Goal: Task Accomplishment & Management: Use online tool/utility

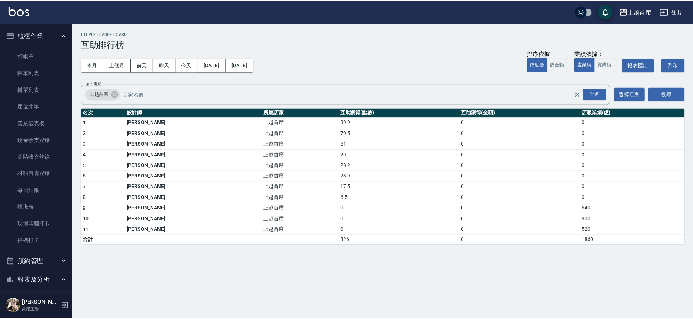
scroll to position [363, 0]
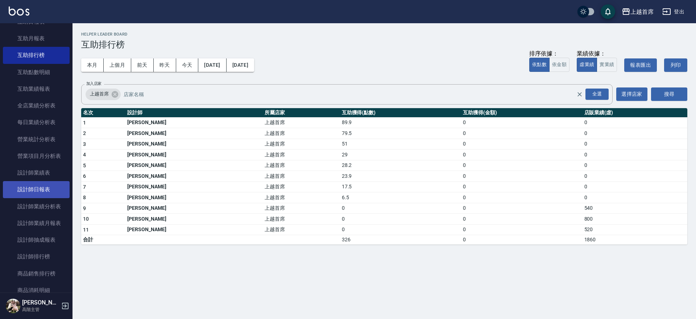
click at [48, 186] on link "設計師日報表" at bounding box center [36, 189] width 67 height 17
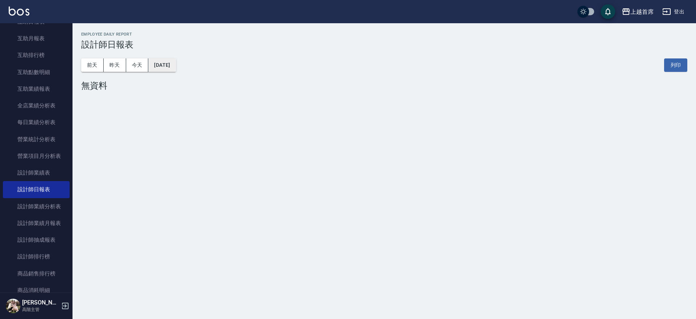
click at [176, 69] on button "2025/09/05" at bounding box center [162, 64] width 28 height 13
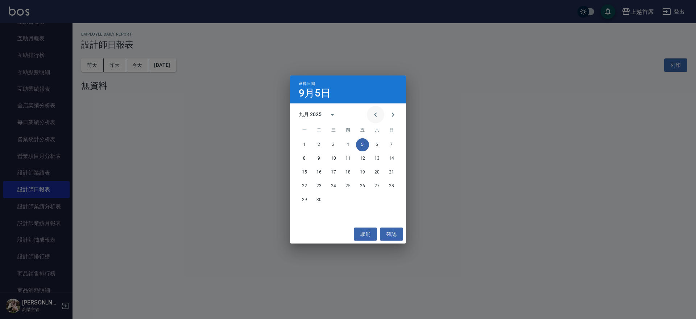
click at [379, 114] on icon "Previous month" at bounding box center [375, 114] width 9 height 9
click at [374, 115] on icon "Previous month" at bounding box center [375, 114] width 9 height 9
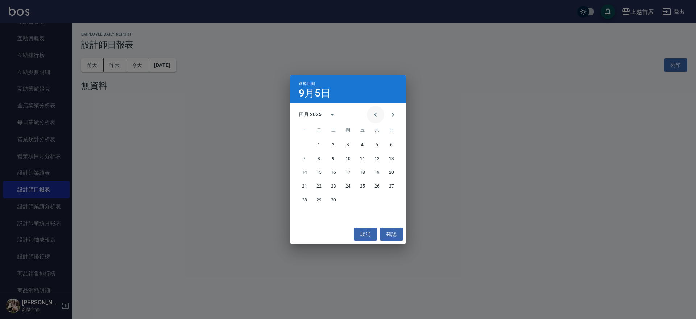
click at [374, 115] on icon "Previous month" at bounding box center [375, 114] width 9 height 9
click at [393, 116] on icon "Next month" at bounding box center [393, 114] width 9 height 9
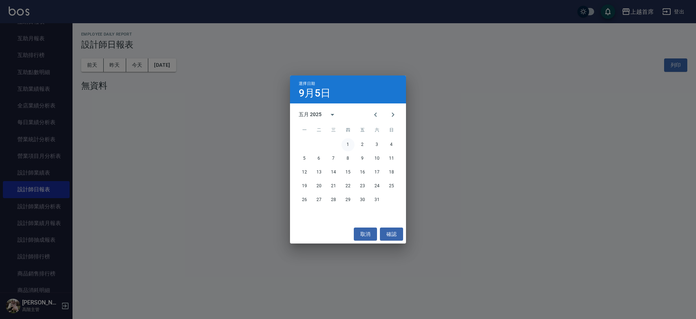
click at [349, 145] on button "1" at bounding box center [348, 144] width 13 height 13
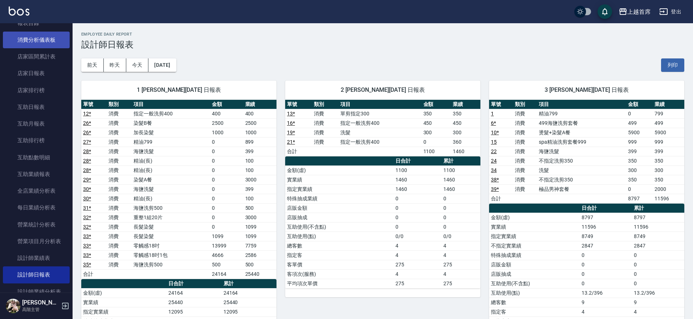
scroll to position [227, 0]
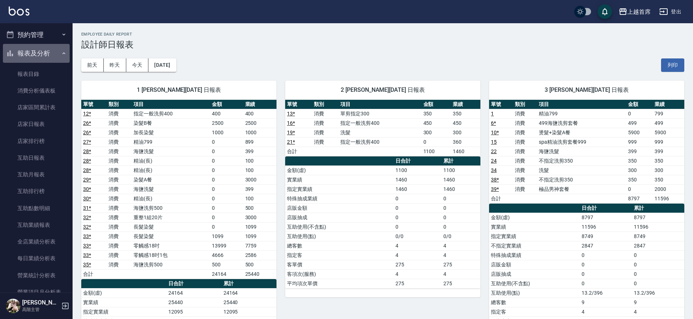
click at [47, 55] on button "報表及分析" at bounding box center [36, 53] width 67 height 19
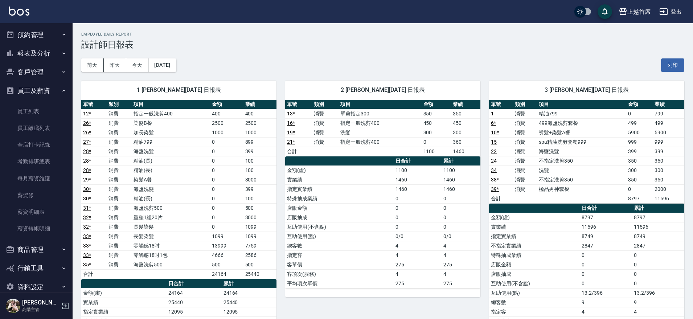
scroll to position [239, 0]
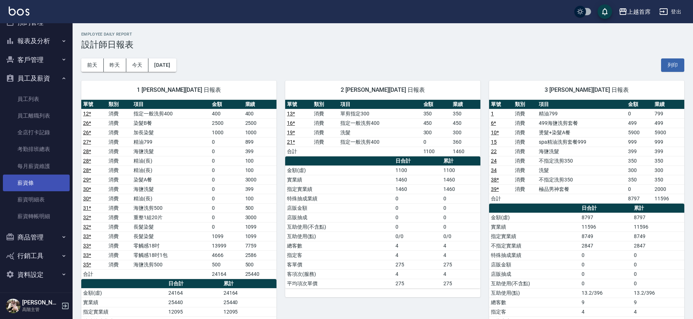
click at [44, 183] on link "薪資條" at bounding box center [36, 182] width 67 height 17
drag, startPoint x: 349, startPoint y: 87, endPoint x: 370, endPoint y: 94, distance: 21.8
click at [370, 94] on div "2 陳柏宇 05/01/2025 日報表" at bounding box center [382, 90] width 195 height 19
click at [438, 105] on th "金額" at bounding box center [435, 104] width 29 height 9
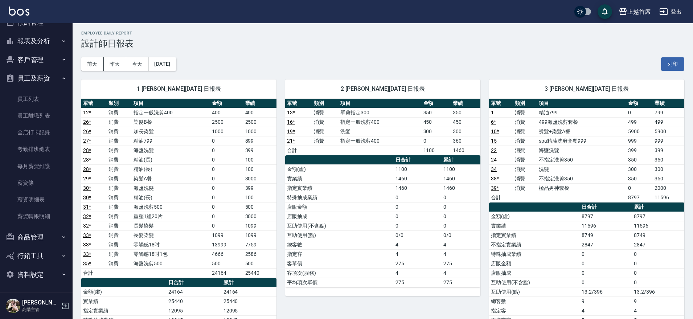
scroll to position [0, 0]
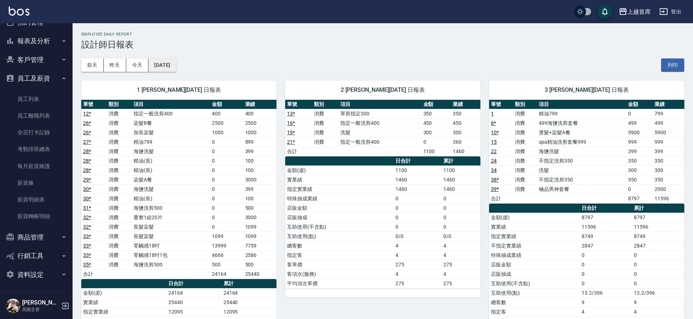
click at [170, 66] on button "2025/05/01" at bounding box center [162, 64] width 28 height 13
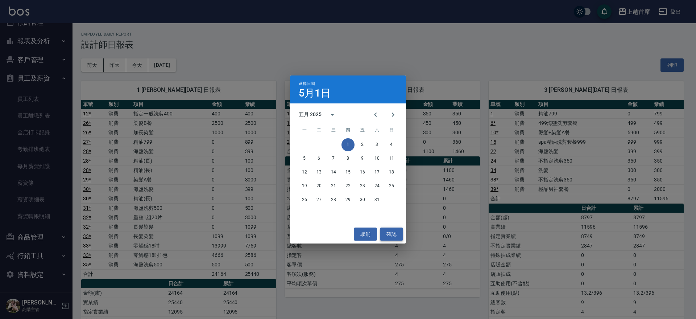
click at [388, 232] on button "確認" at bounding box center [391, 233] width 23 height 13
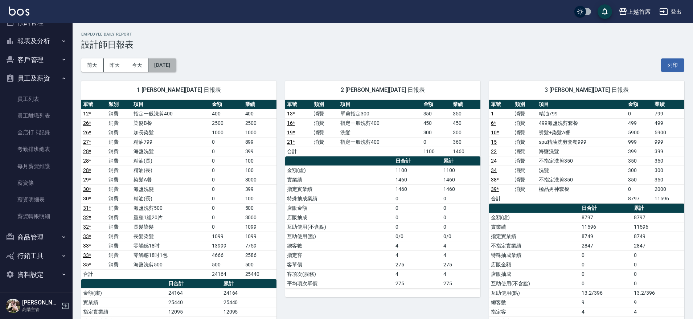
click at [176, 61] on button "2025/05/01" at bounding box center [162, 64] width 28 height 13
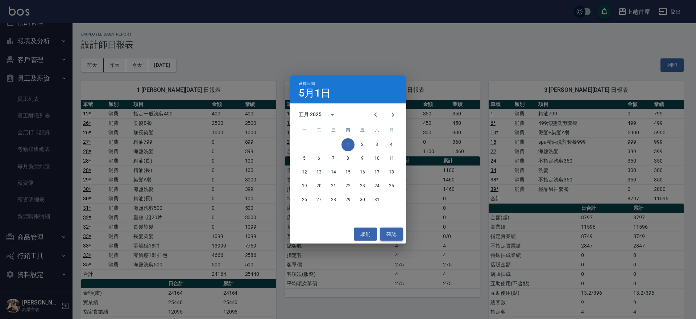
click at [391, 233] on button "確認" at bounding box center [391, 233] width 23 height 13
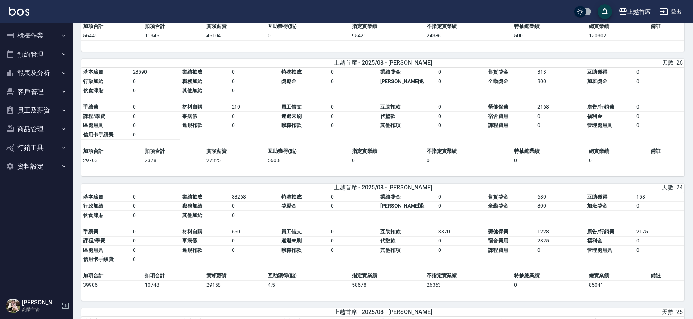
scroll to position [1372, 0]
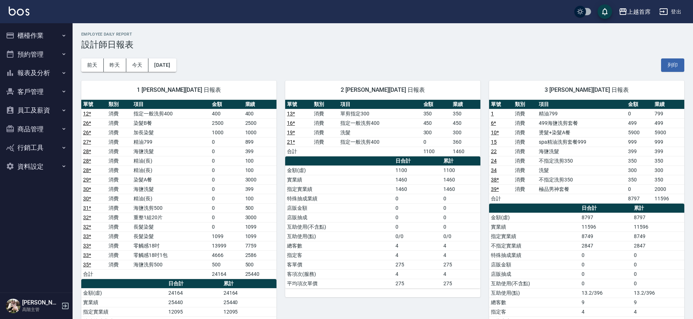
click at [43, 33] on button "櫃檯作業" at bounding box center [36, 35] width 67 height 19
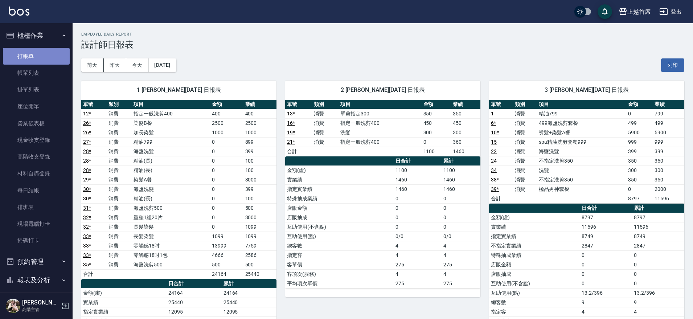
click at [39, 54] on link "打帳單" at bounding box center [36, 56] width 67 height 17
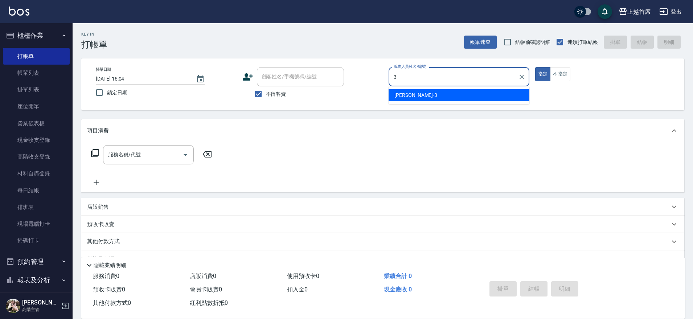
type input "徐丞勛-3"
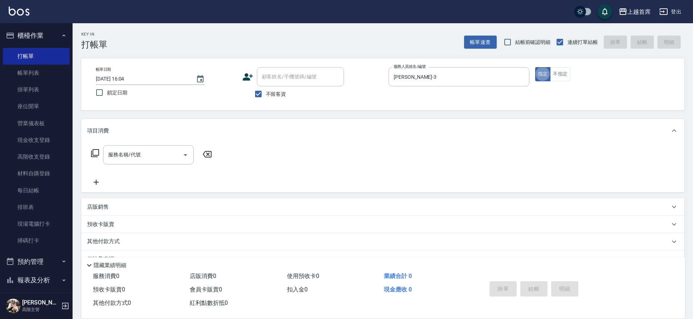
type button "true"
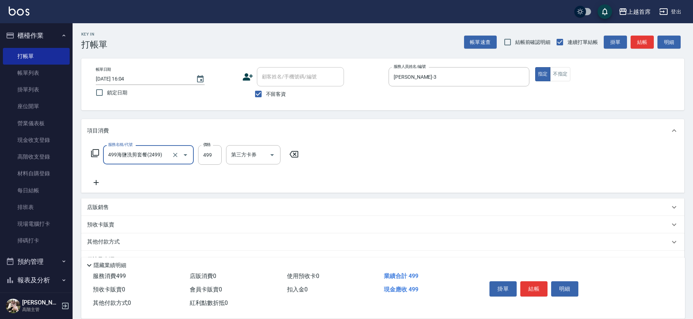
type input "499海鹽洗剪套餐(2499)"
type input "陳育珊-16"
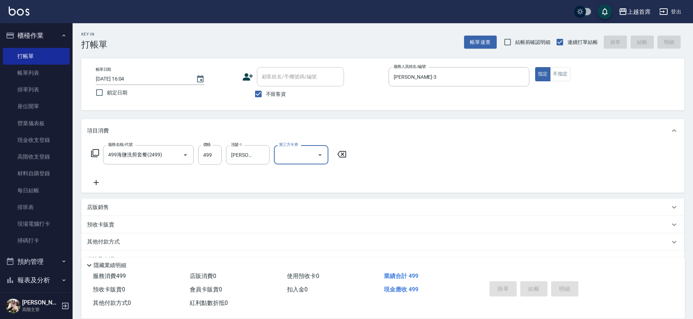
type input "2025/09/05 16:05"
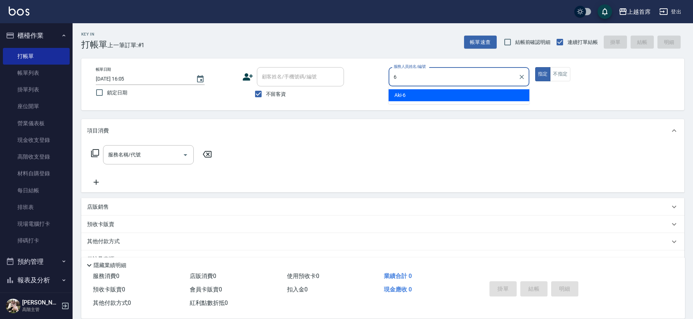
type input "Aki-6"
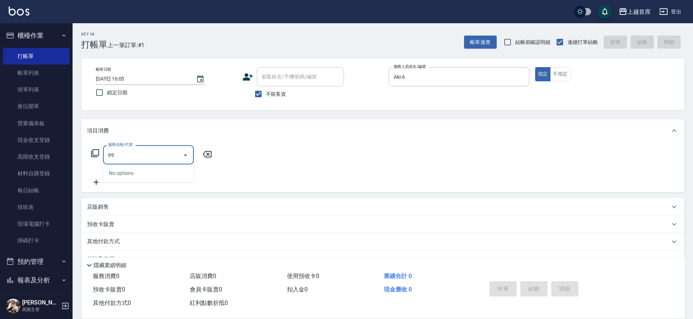
type input "6"
type input "0"
type input "1"
type input "0"
type input "精油799(0799)"
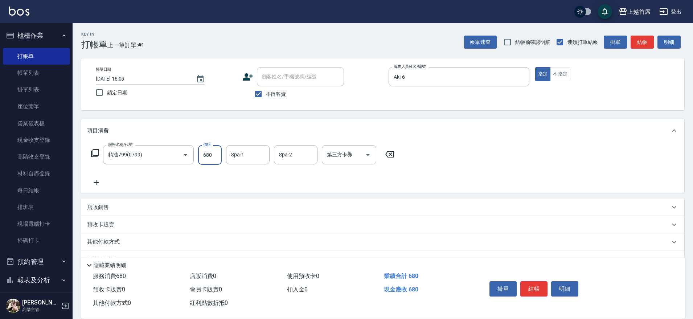
type input "680"
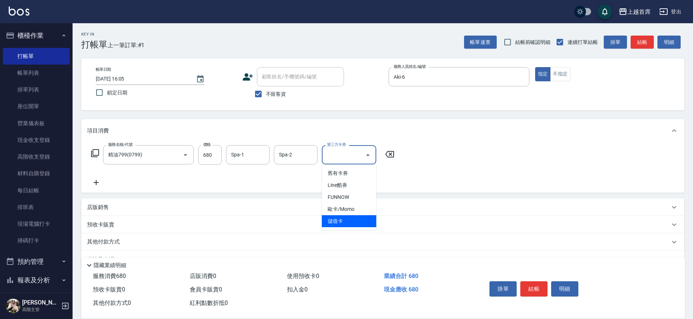
type input "儲值卡"
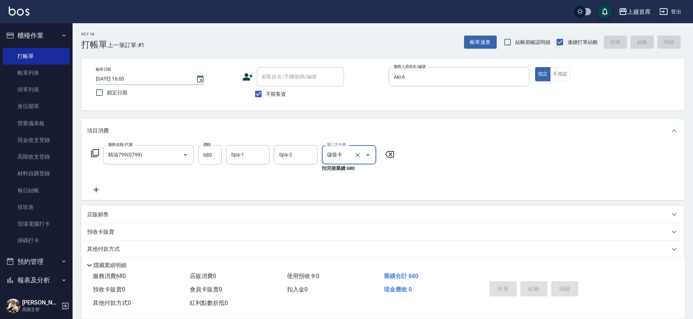
type input "2025/09/05 16:06"
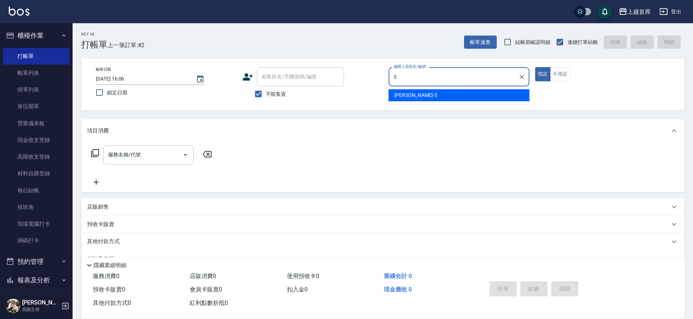
type input "Molly莫莉-5"
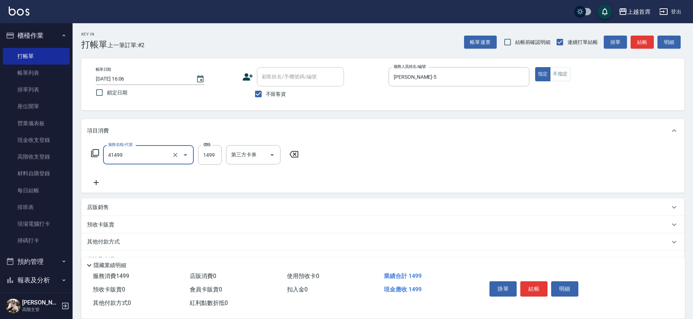
type input "染髮(41499)"
type input "1399"
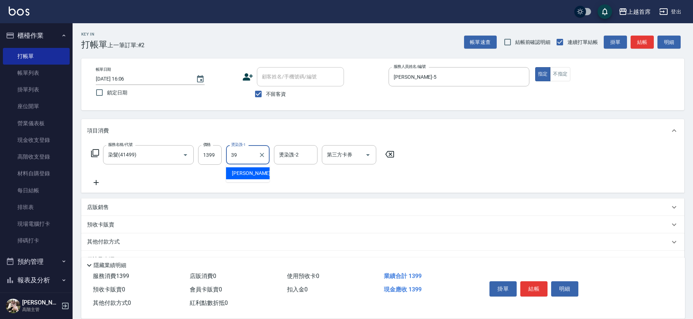
type input "唐羽彤-39"
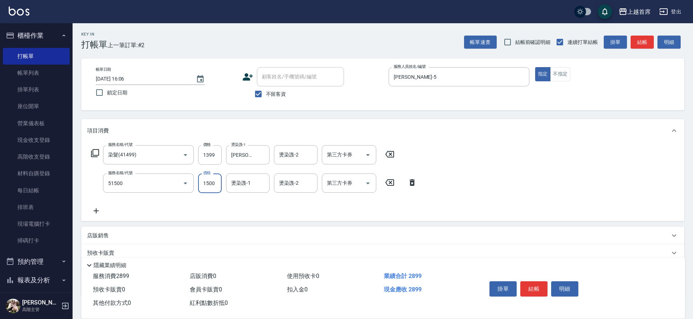
type input "鉑金護髮(51500)"
type input "1300"
type input "唐羽彤-39"
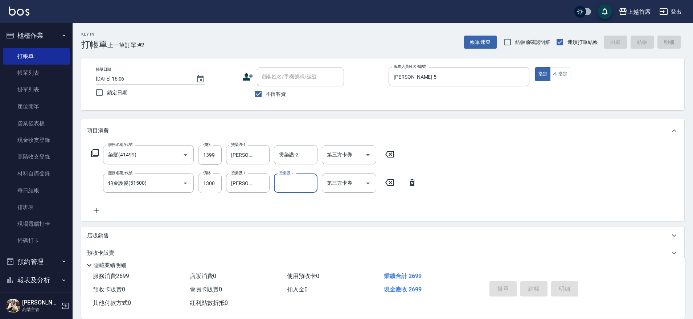
type input "2025/09/05 16:07"
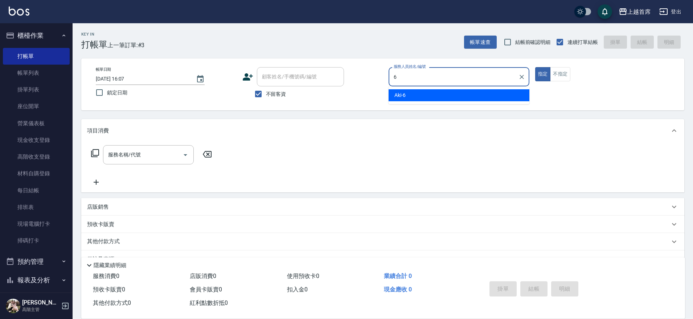
type input "Aki-6"
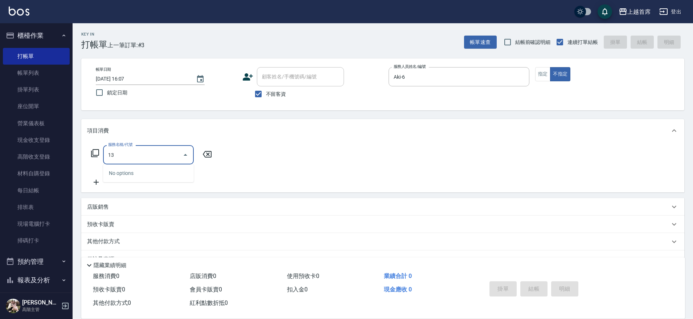
type input "1"
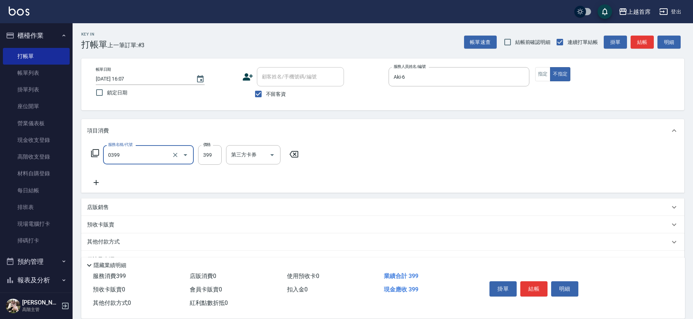
type input "海鹽洗髮(0399)"
type input "蔡宛孜-27"
click at [215, 156] on input "399" at bounding box center [210, 155] width 24 height 20
type input "400"
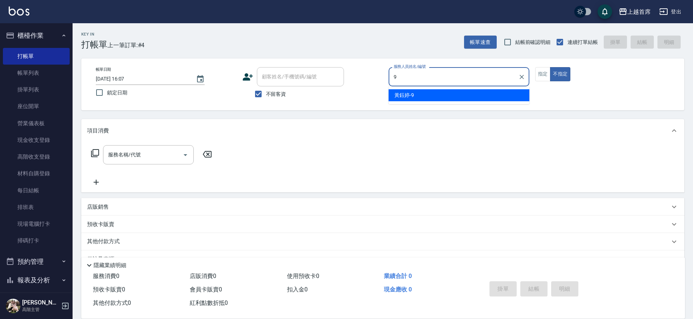
type input "黃鈺婷-9"
type button "false"
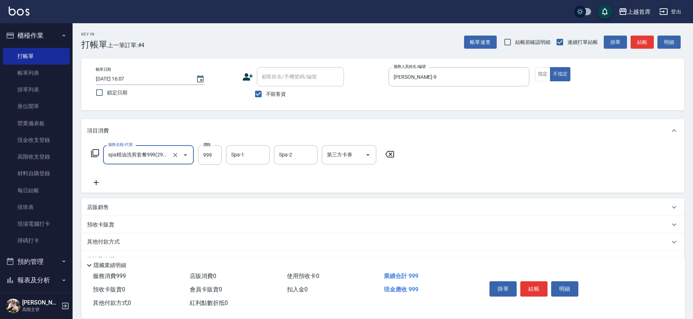
type input "spa精油洗剪套餐999(2999)"
type input "呂晨聖-23"
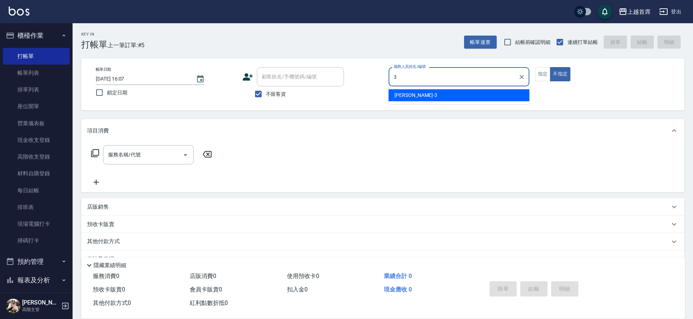
type input "徐丞勛-3"
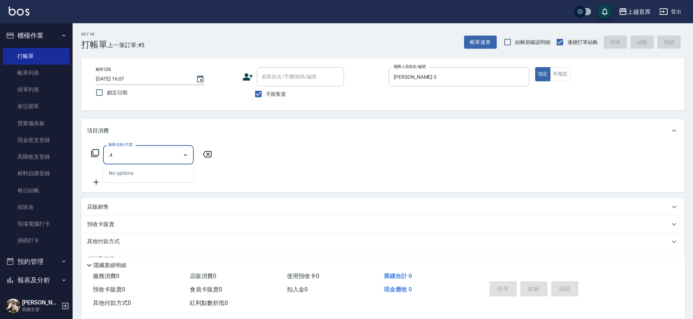
type input "."
type input "499海鹽洗剪套餐(2499)"
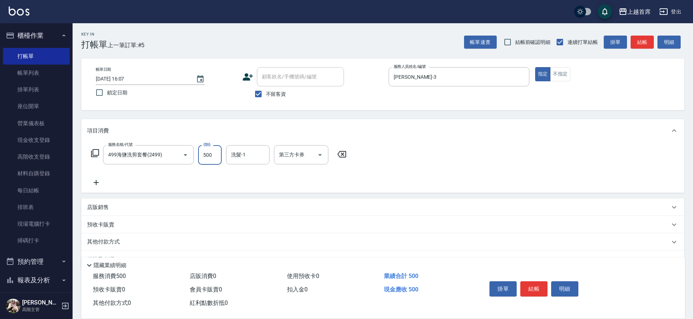
type input "500"
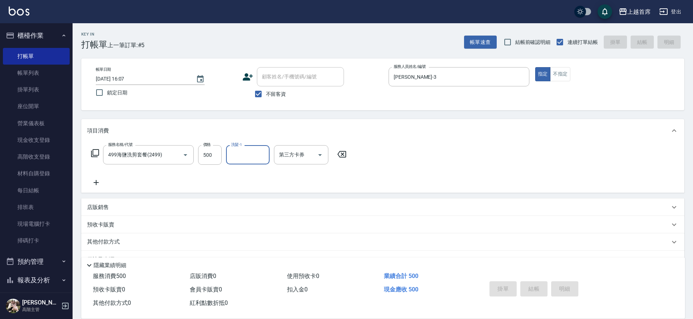
type input "2025/09/05 16:08"
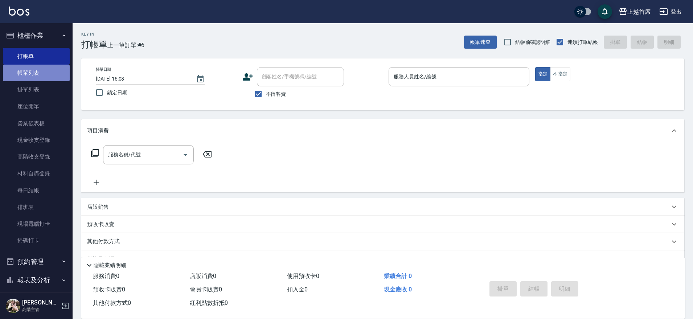
click at [42, 72] on link "帳單列表" at bounding box center [36, 73] width 67 height 17
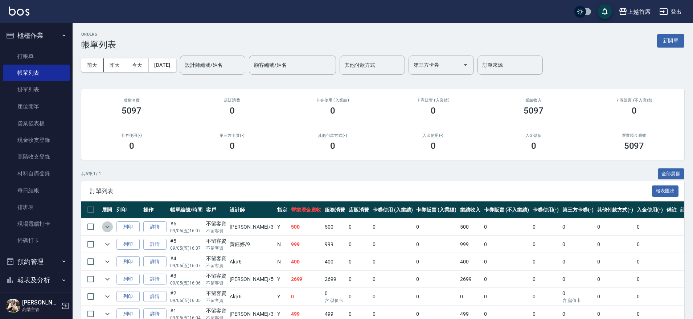
click at [107, 225] on icon "expand row" at bounding box center [107, 226] width 9 height 9
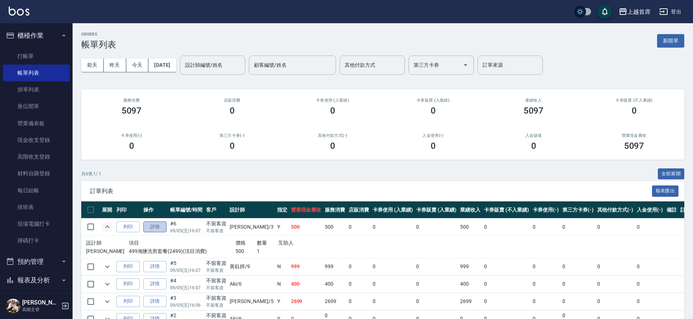
click at [164, 226] on link "詳情" at bounding box center [154, 226] width 23 height 11
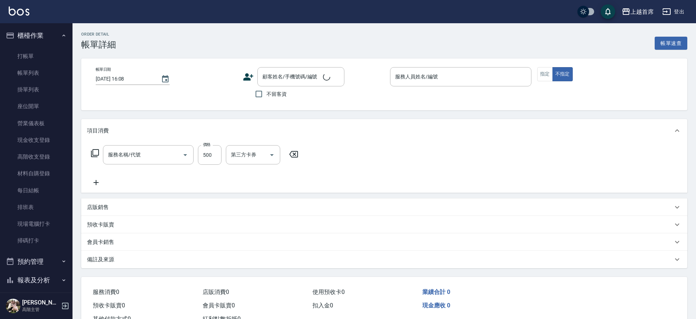
type input "2025/09/05 16:07"
checkbox input "true"
type input "徐丞勛-3"
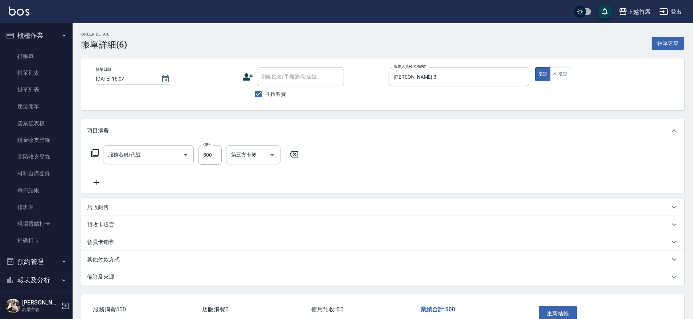
type input "499海鹽洗剪套餐(2499)"
click at [244, 158] on input "洗髮-1" at bounding box center [247, 154] width 37 height 13
type input "蔡宛孜-27"
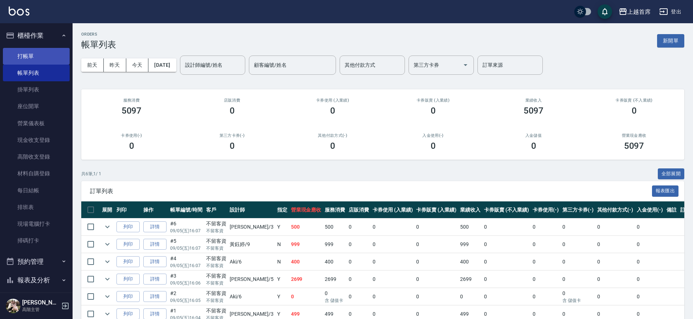
click at [54, 58] on link "打帳單" at bounding box center [36, 56] width 67 height 17
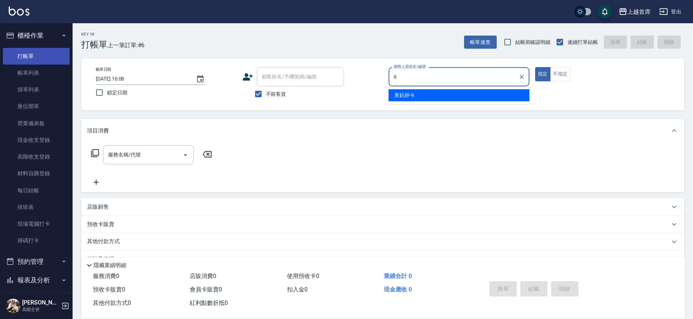
type input "黃鈺婷-9"
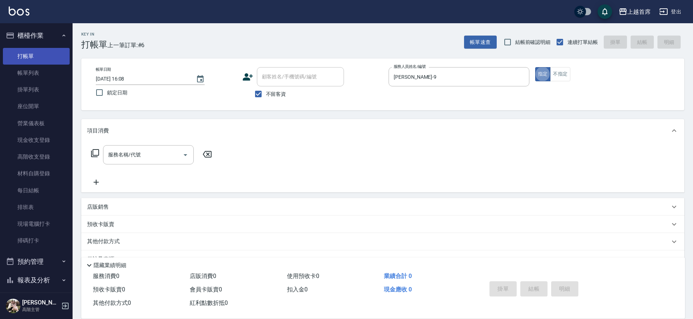
type button "true"
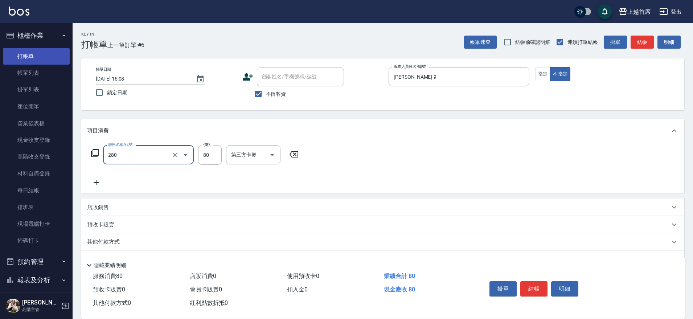
type input "剪瀏海(280)"
type input "100"
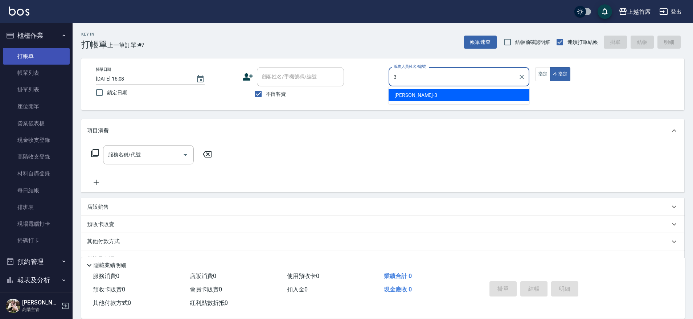
type input "徐丞勛-3"
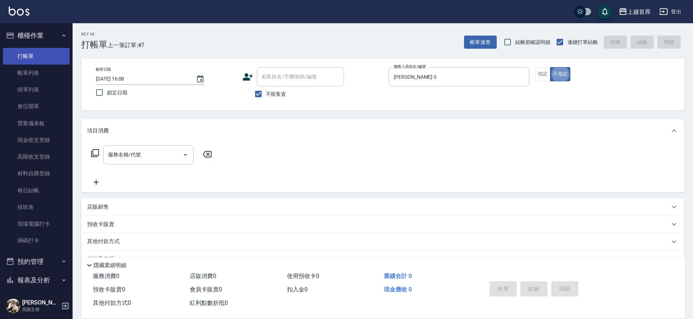
type button "false"
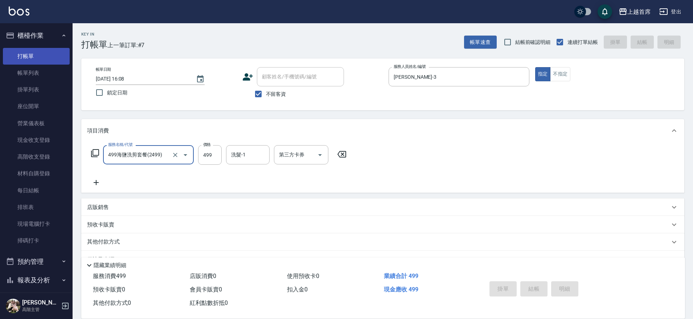
type input "499海鹽洗剪套餐(2499)"
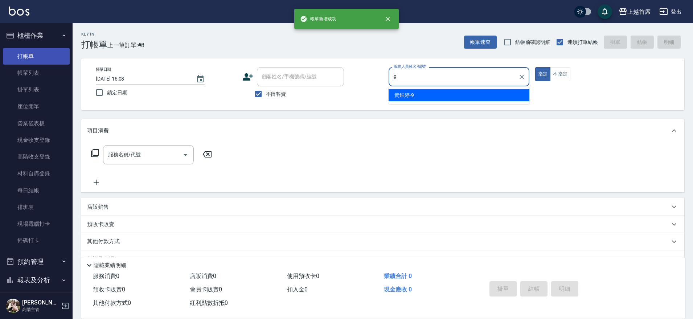
type input "黃鈺婷-9"
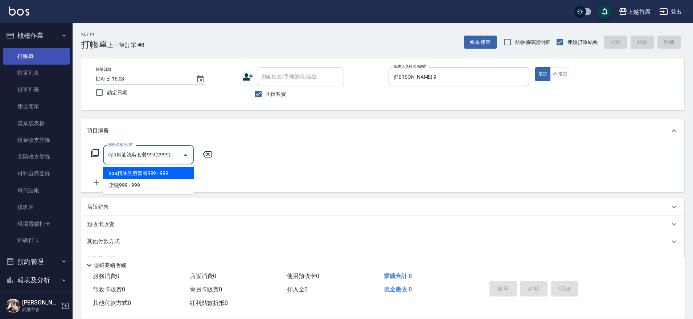
type input "spa精油洗剪套餐999(2999)"
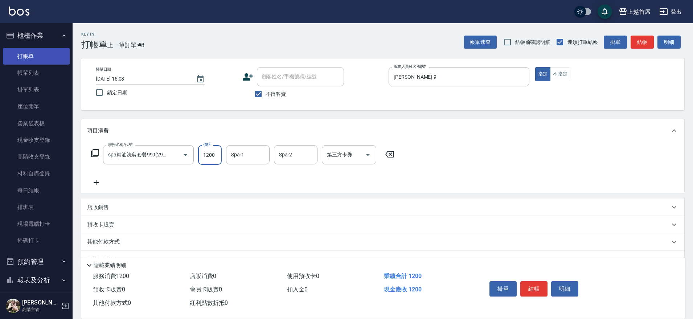
type input "1200"
type input "黃鈺婷-9"
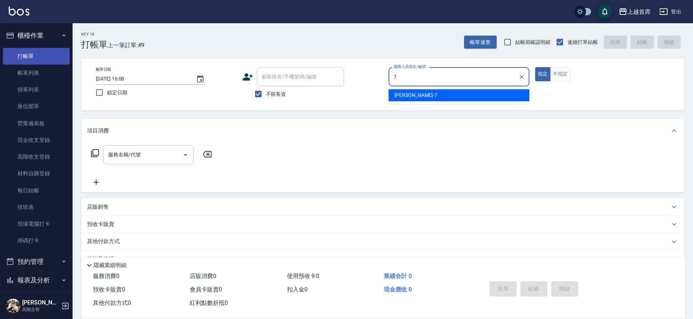
type input "梁佳琳-7"
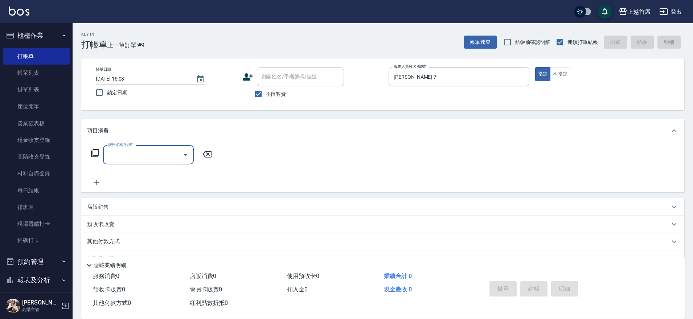
click at [93, 153] on icon at bounding box center [95, 153] width 8 height 8
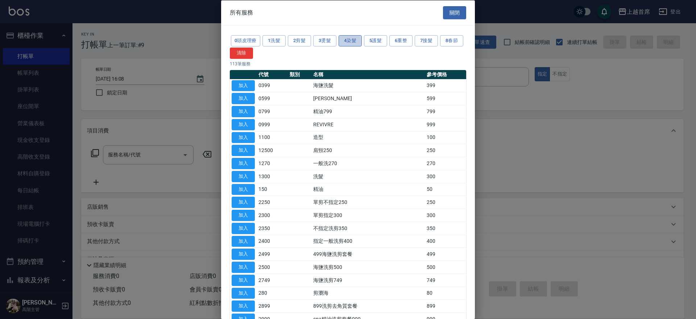
click at [353, 42] on button "4染髮" at bounding box center [350, 40] width 23 height 11
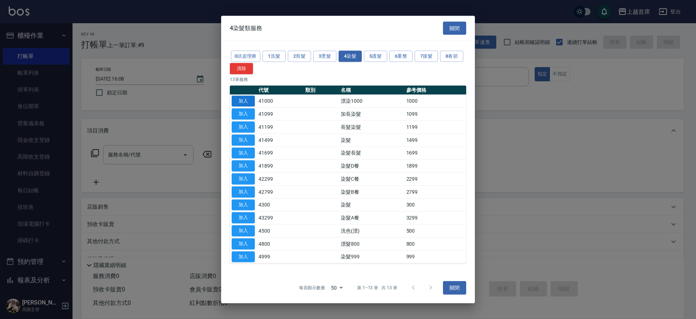
click at [247, 100] on button "加入" at bounding box center [243, 100] width 23 height 11
type input "漂染1000(41000)"
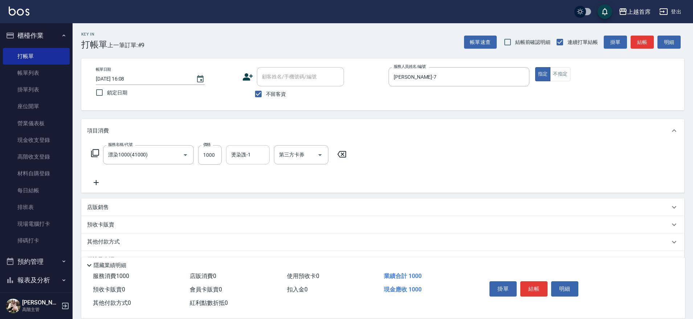
click at [248, 157] on input "燙染謢-1" at bounding box center [247, 154] width 37 height 13
type input "丁于琴-24"
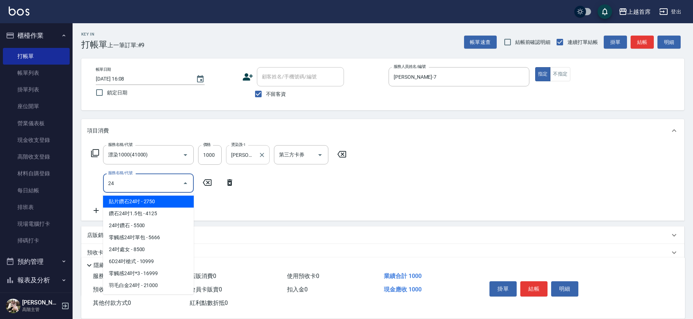
type input "2"
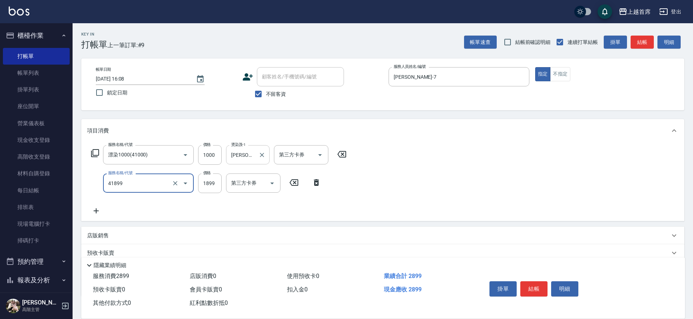
type input "染髮D餐(41899)"
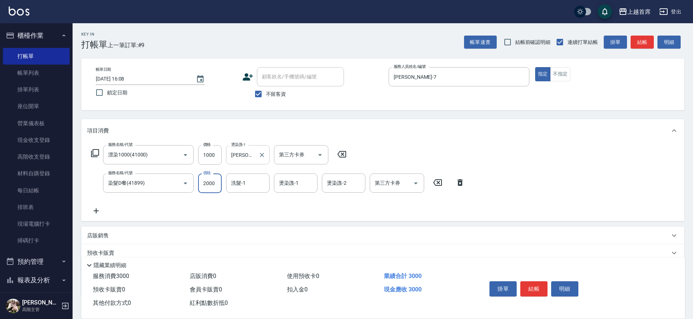
type input "2000"
type input "丁于琴-24"
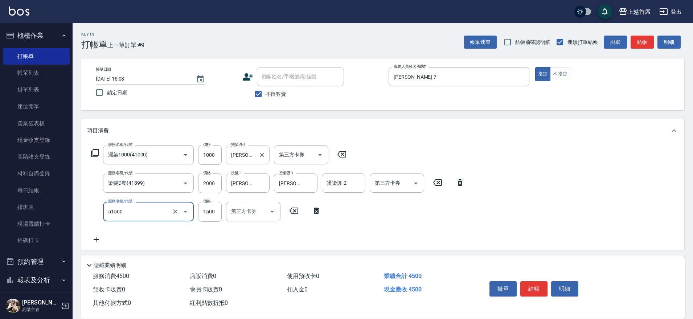
type input "鉑金護髮(51500)"
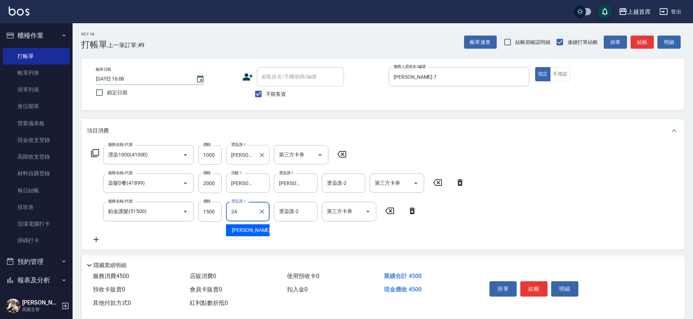
type input "丁于琴-24"
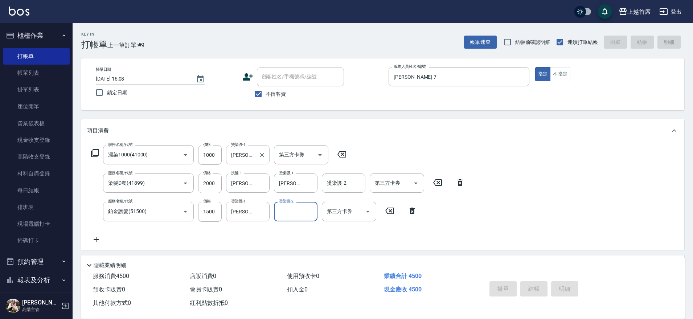
type input "2025/09/05 16:09"
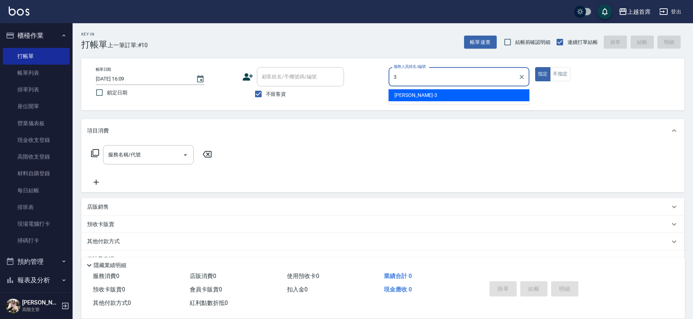
type input "徐丞勛-3"
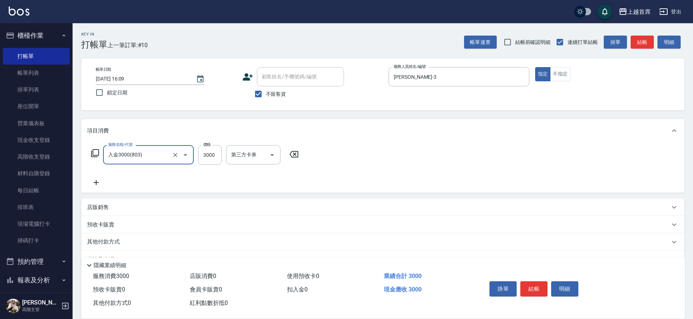
type input "入金3000(803)"
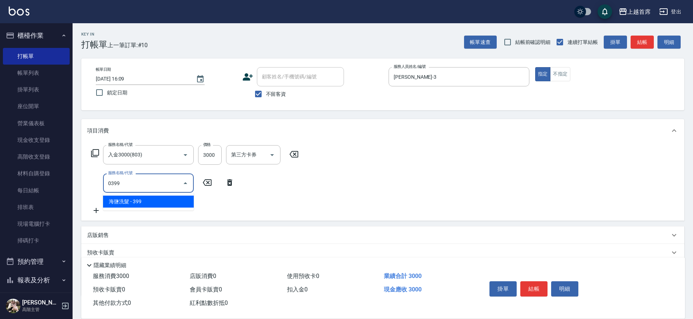
type input "海鹽洗髮(0399)"
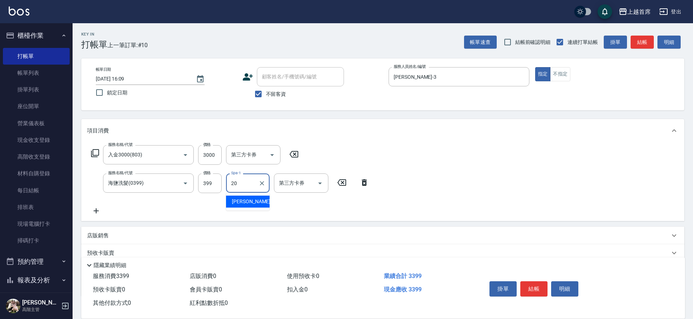
type input "鄭詩縈-20"
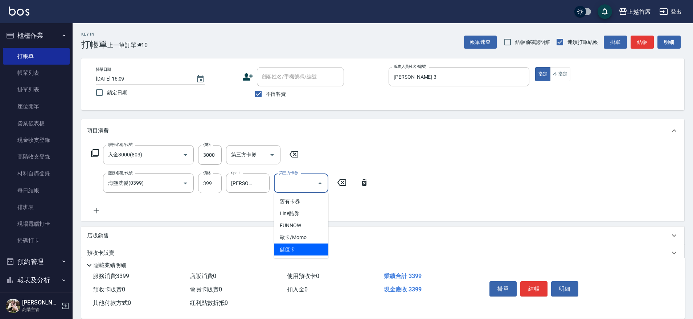
type input "儲值卡"
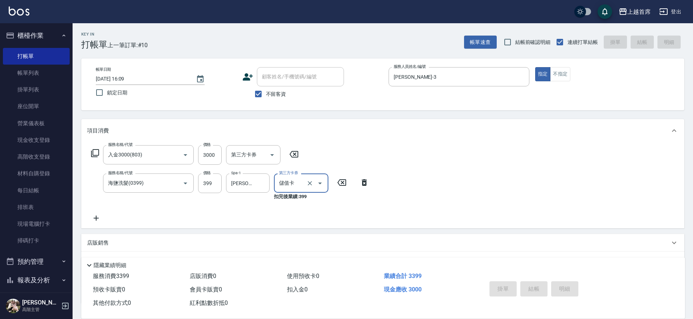
type input "2025/09/05 16:10"
